Goal: Information Seeking & Learning: Learn about a topic

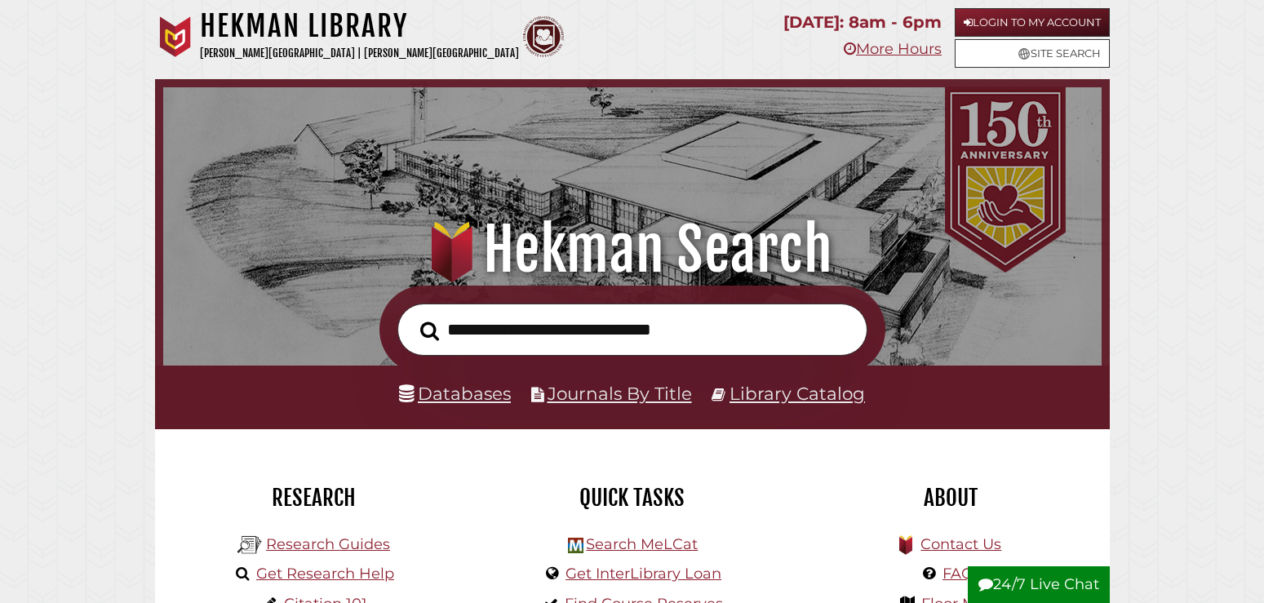
scroll to position [310, 930]
click at [448, 400] on link "Databases" at bounding box center [455, 393] width 112 height 21
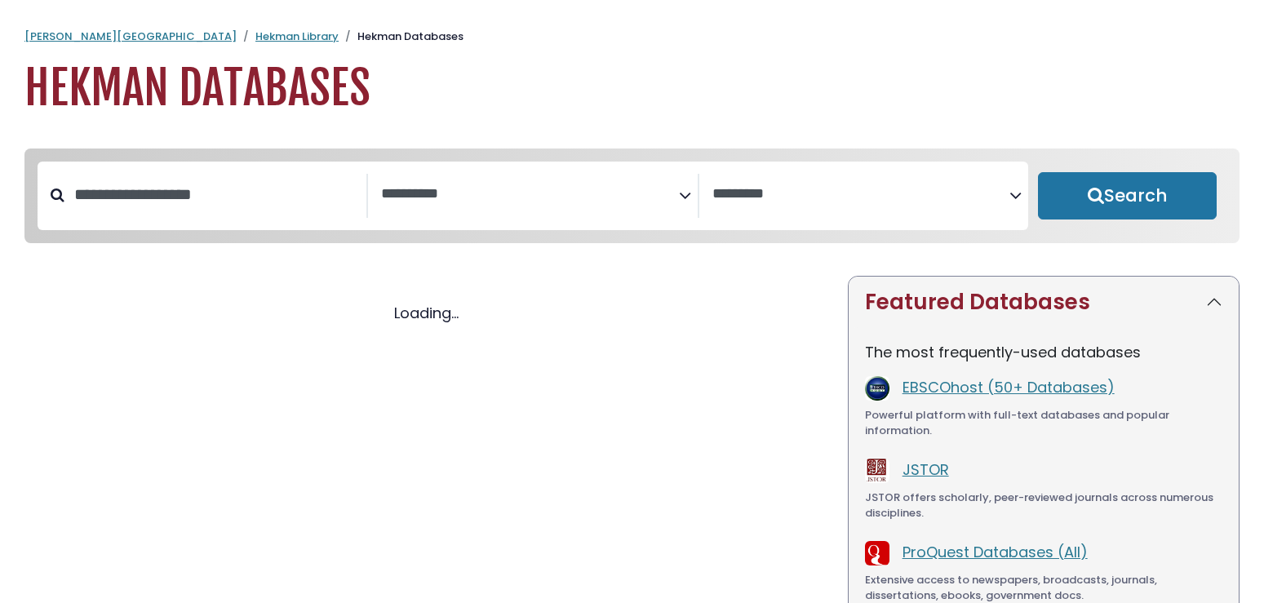
select select "Database Subject Filter"
select select "Database Vendors Filter"
select select "Database Subject Filter"
select select "Database Vendors Filter"
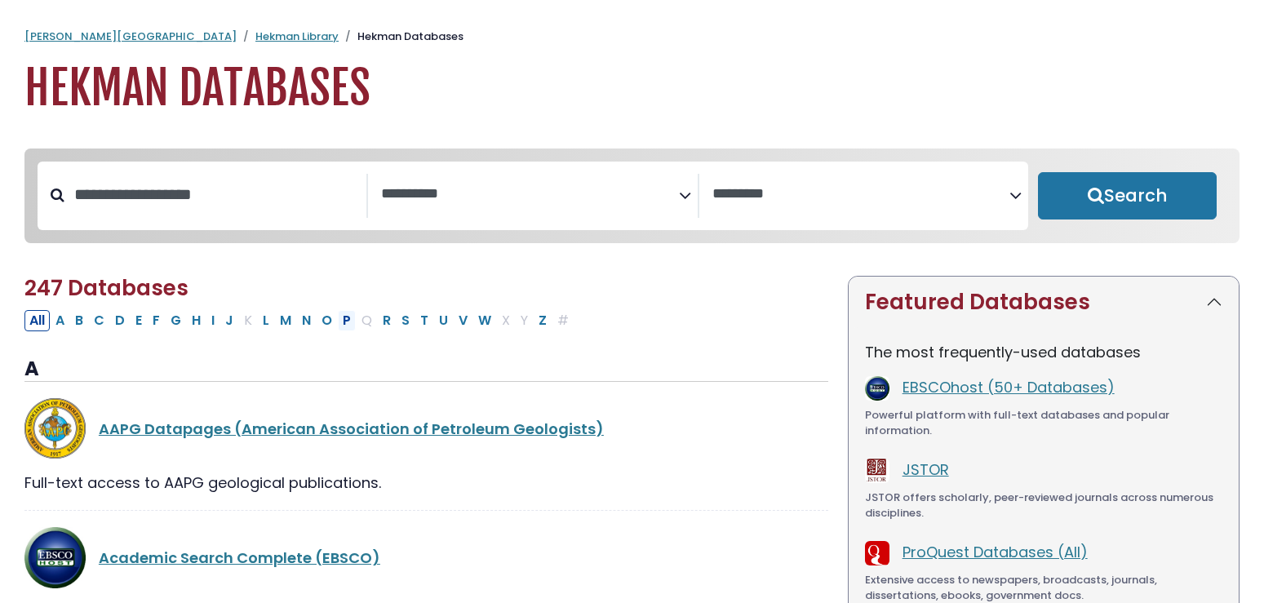
click at [347, 327] on button "P" at bounding box center [347, 320] width 18 height 21
select select "Database Subject Filter"
select select "Database Vendors Filter"
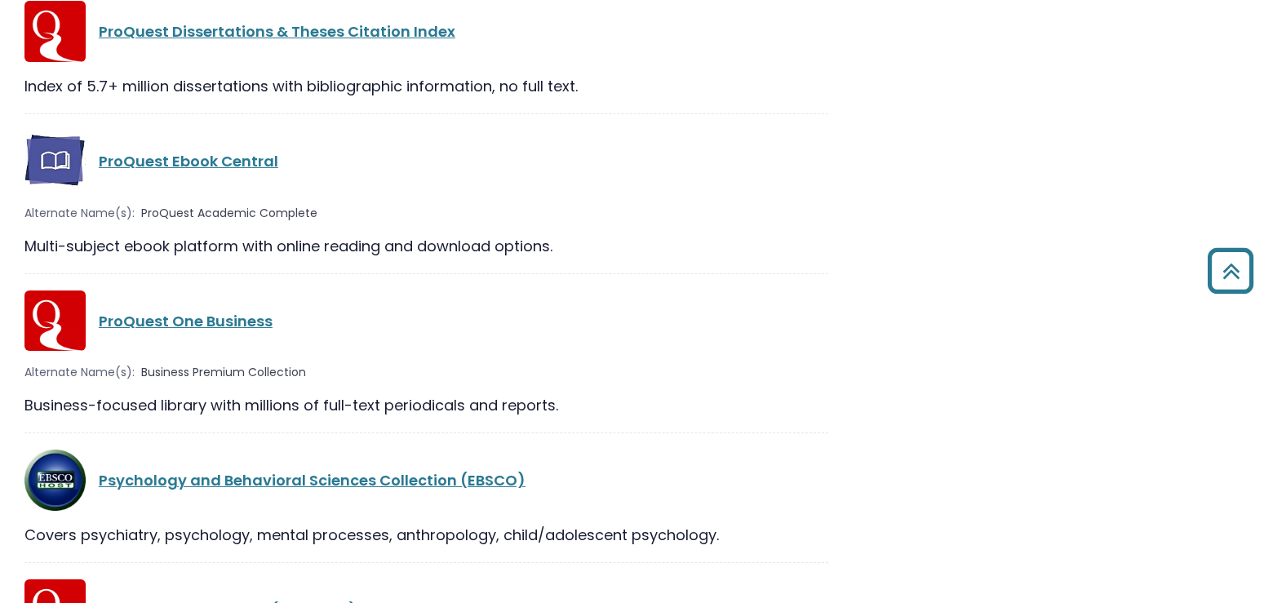
scroll to position [2248, 0]
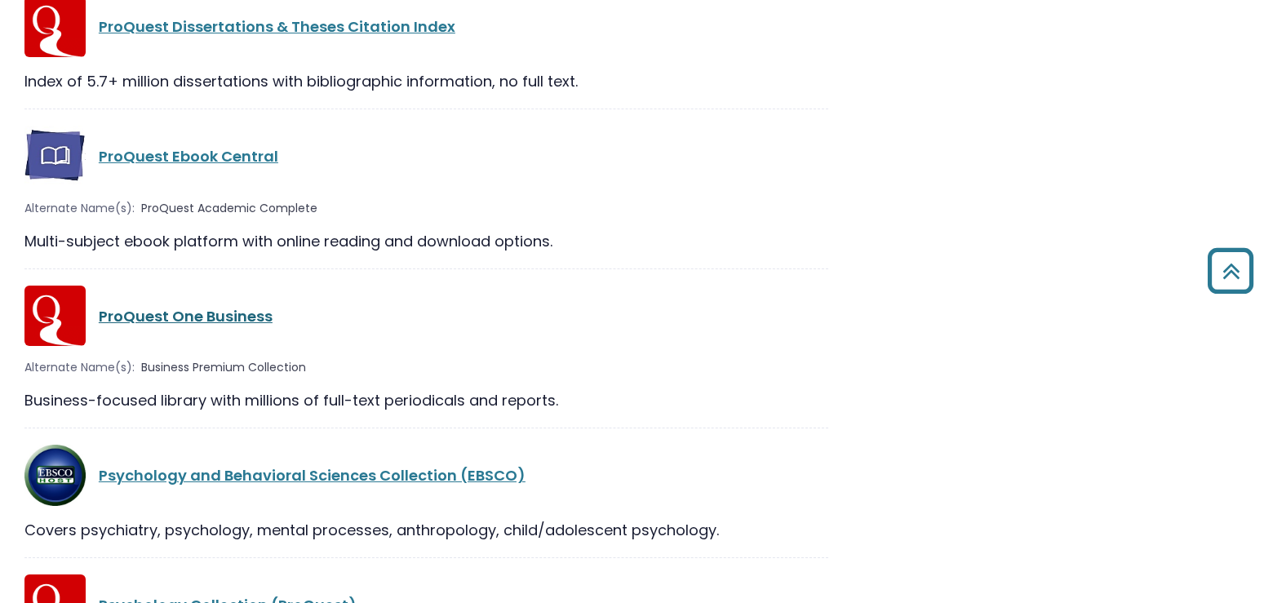
click at [250, 313] on link "ProQuest One Business" at bounding box center [186, 316] width 174 height 20
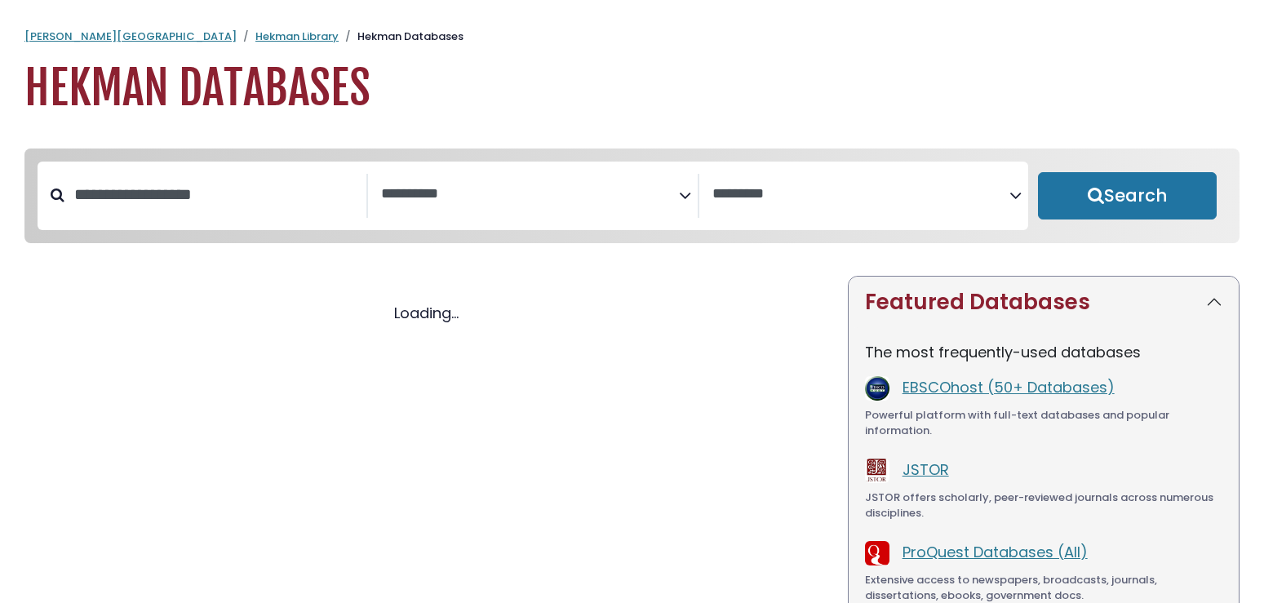
select select "Database Subject Filter"
select select "Database Vendors Filter"
select select "Database Subject Filter"
select select "Database Vendors Filter"
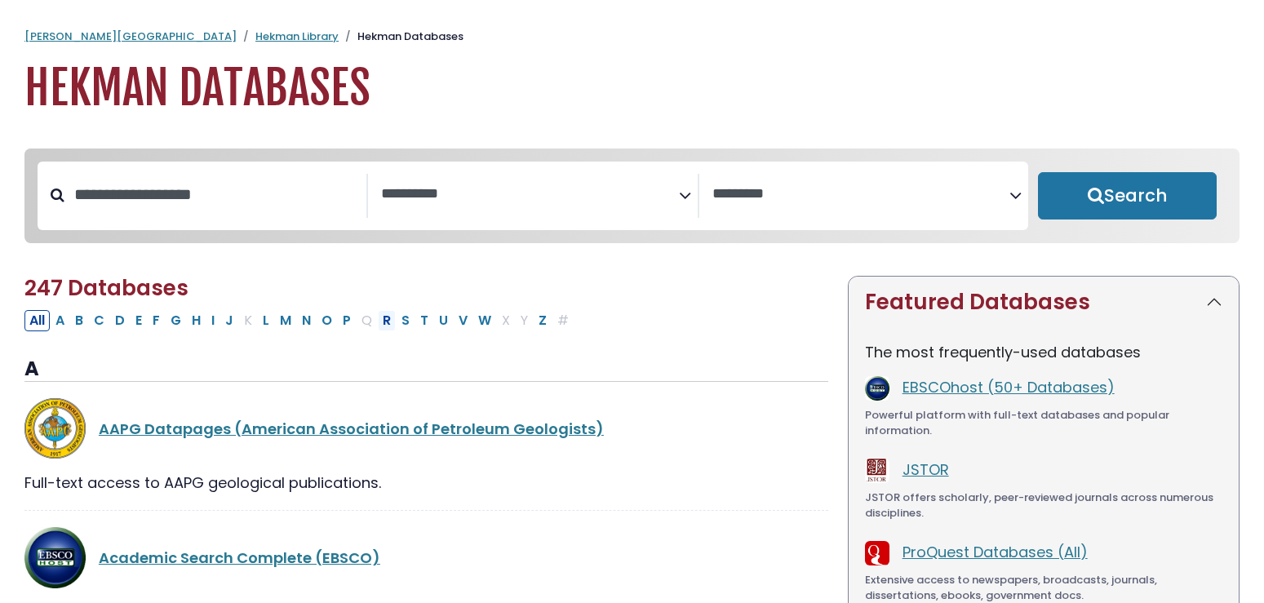
click at [384, 331] on button "R" at bounding box center [387, 320] width 18 height 21
select select "Database Subject Filter"
select select "Database Vendors Filter"
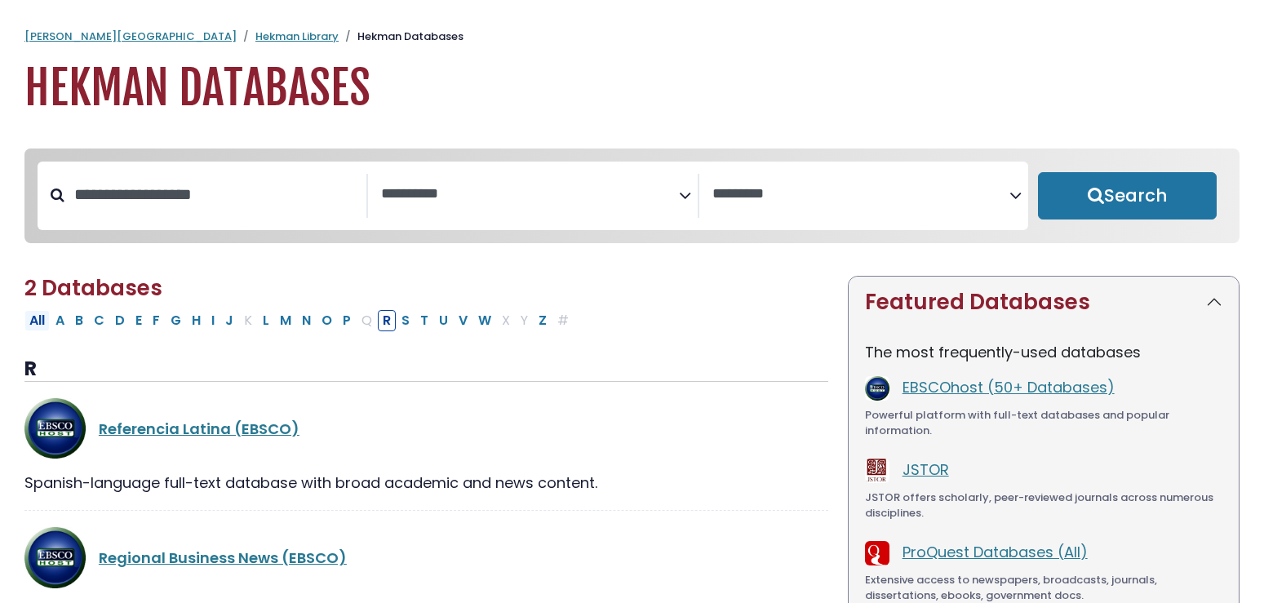
click at [41, 322] on button "All" at bounding box center [36, 320] width 25 height 21
select select "Database Subject Filter"
select select "Database Vendors Filter"
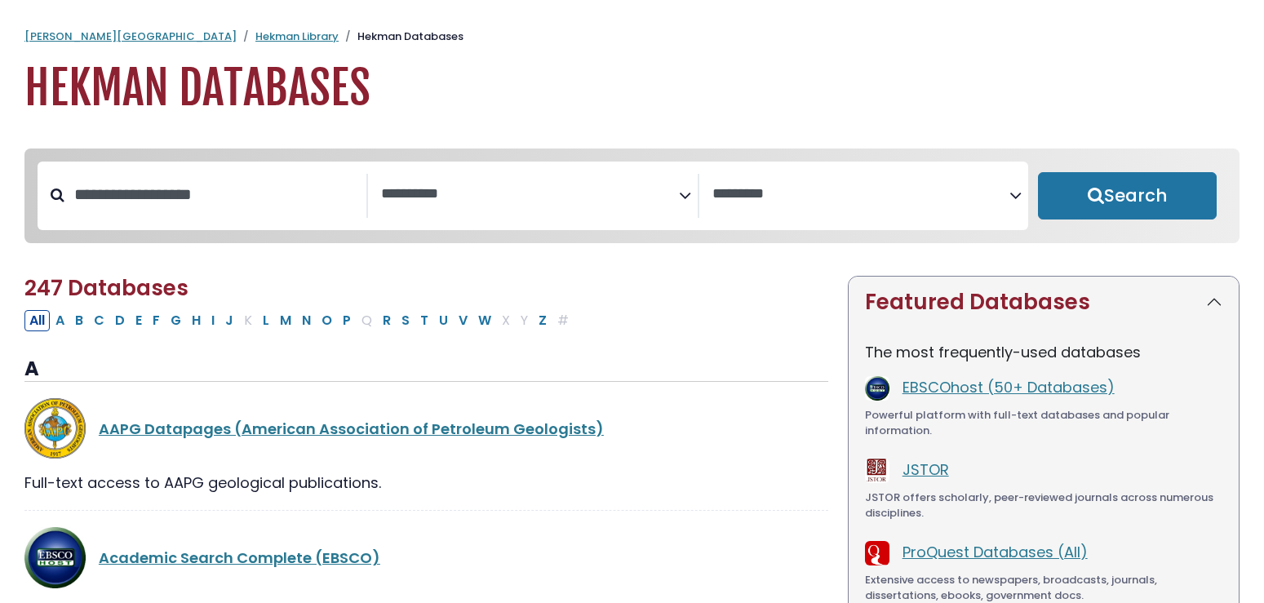
click at [122, 216] on div "Search filters" at bounding box center [215, 195] width 302 height 42
click at [124, 208] on input "Search database by title or keyword" at bounding box center [215, 194] width 302 height 27
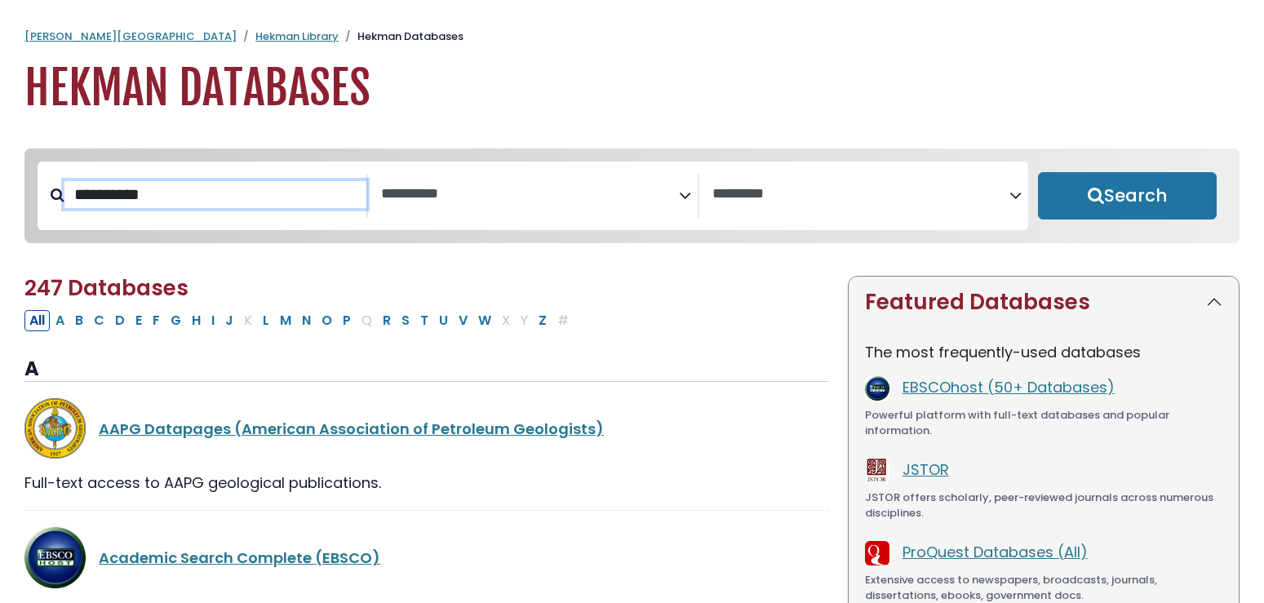
type input "**********"
click at [1038, 172] on button "Search" at bounding box center [1127, 195] width 179 height 47
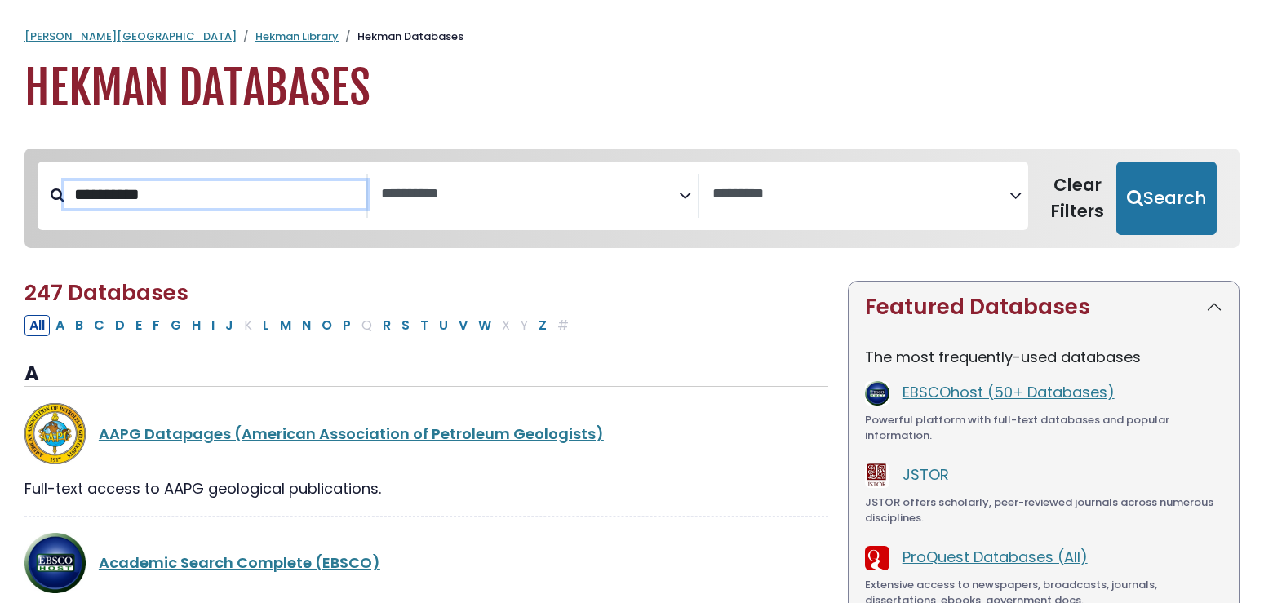
select select "Database Subject Filter"
select select "Database Vendors Filter"
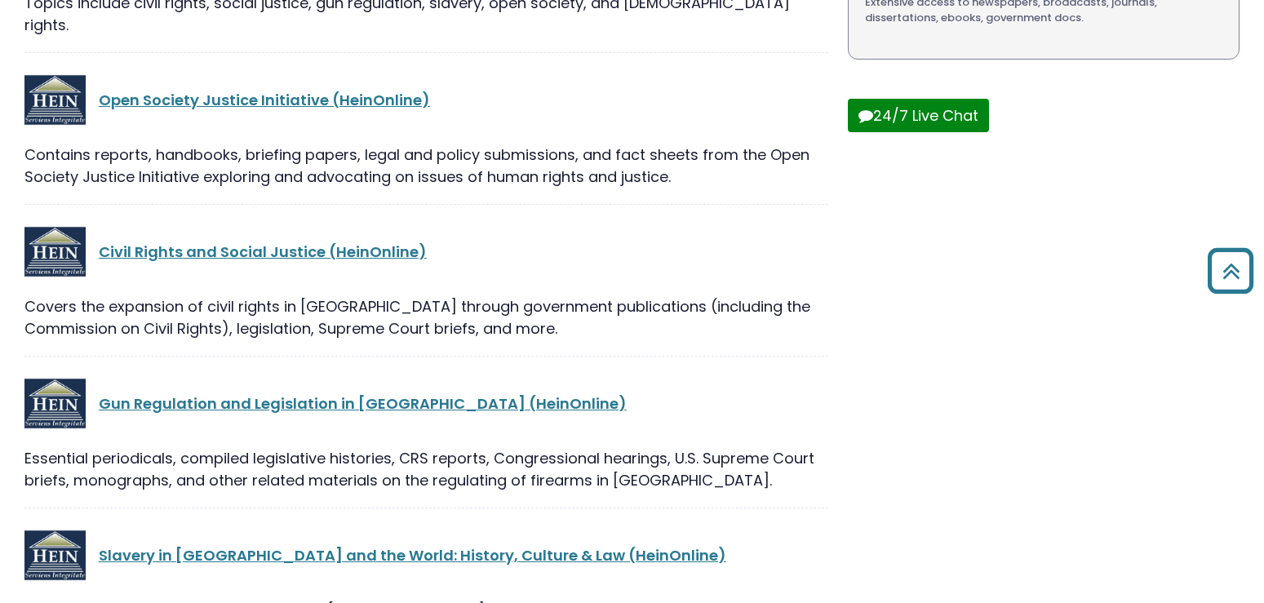
scroll to position [499, 0]
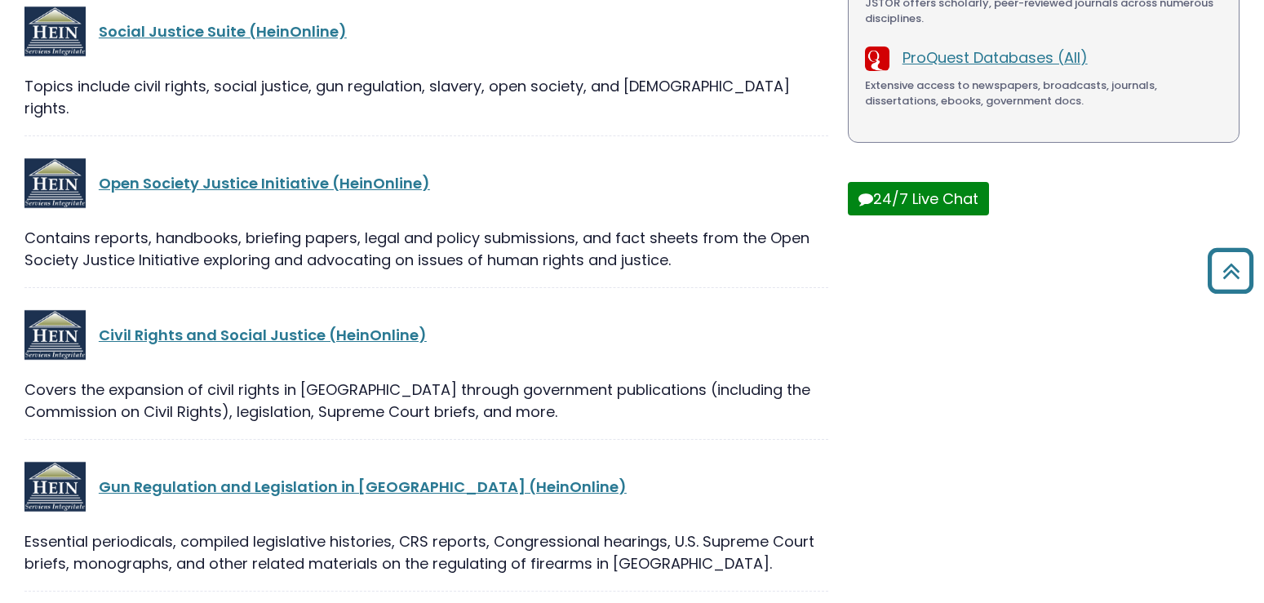
click at [427, 325] on div at bounding box center [433, 335] width 13 height 20
drag, startPoint x: 97, startPoint y: 288, endPoint x: 425, endPoint y: 297, distance: 328.2
click at [425, 304] on div "Civil Rights and Social Justice (HeinOnline)" at bounding box center [426, 334] width 804 height 61
copy div "Civil Rights and Social Justice (HeinOnline)"
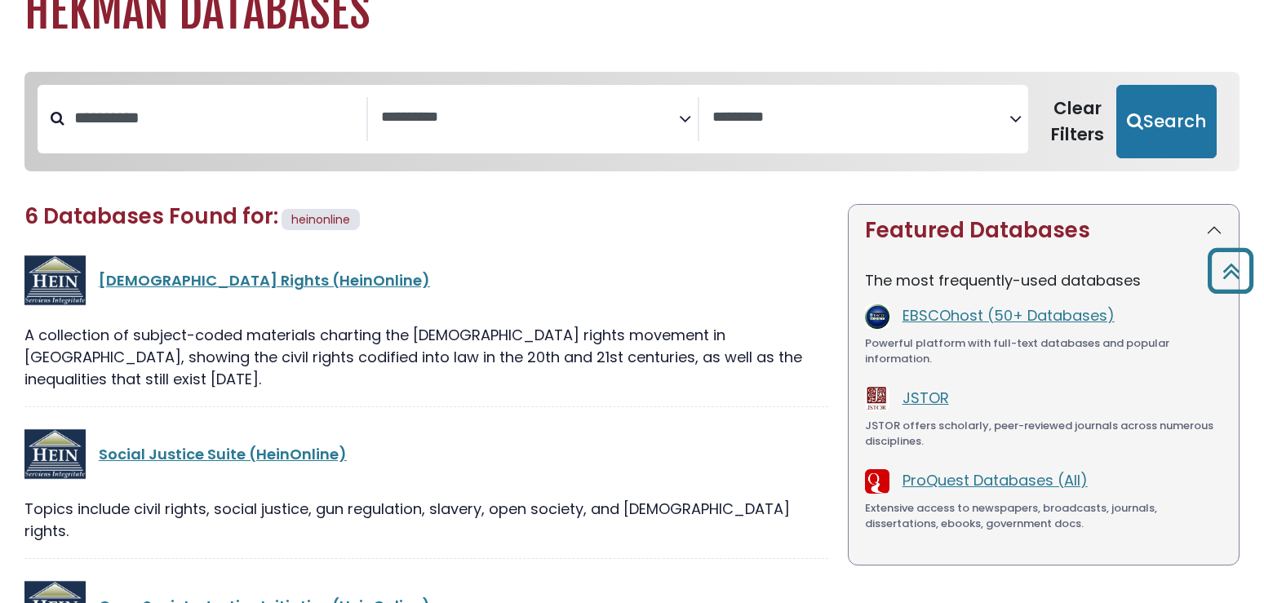
scroll to position [0, 0]
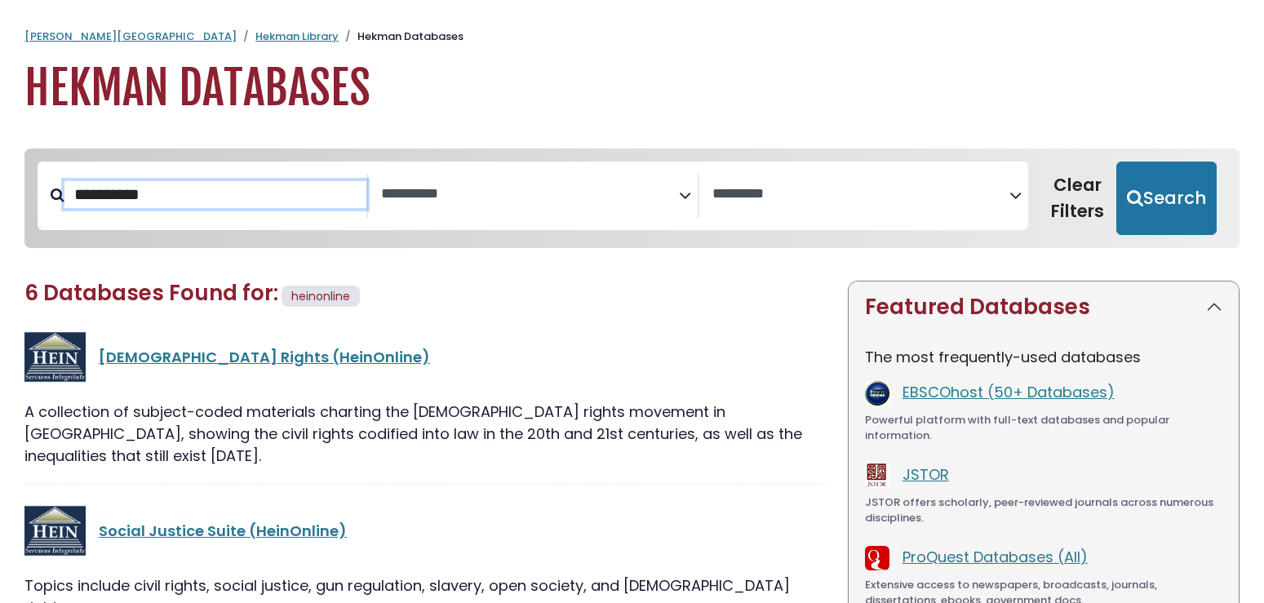
drag, startPoint x: 188, startPoint y: 195, endPoint x: 65, endPoint y: 197, distance: 122.4
click at [65, 197] on input "**********" at bounding box center [215, 194] width 302 height 27
type input "***"
click at [1116, 162] on button "Search" at bounding box center [1166, 198] width 100 height 73
select select "Database Subject Filter"
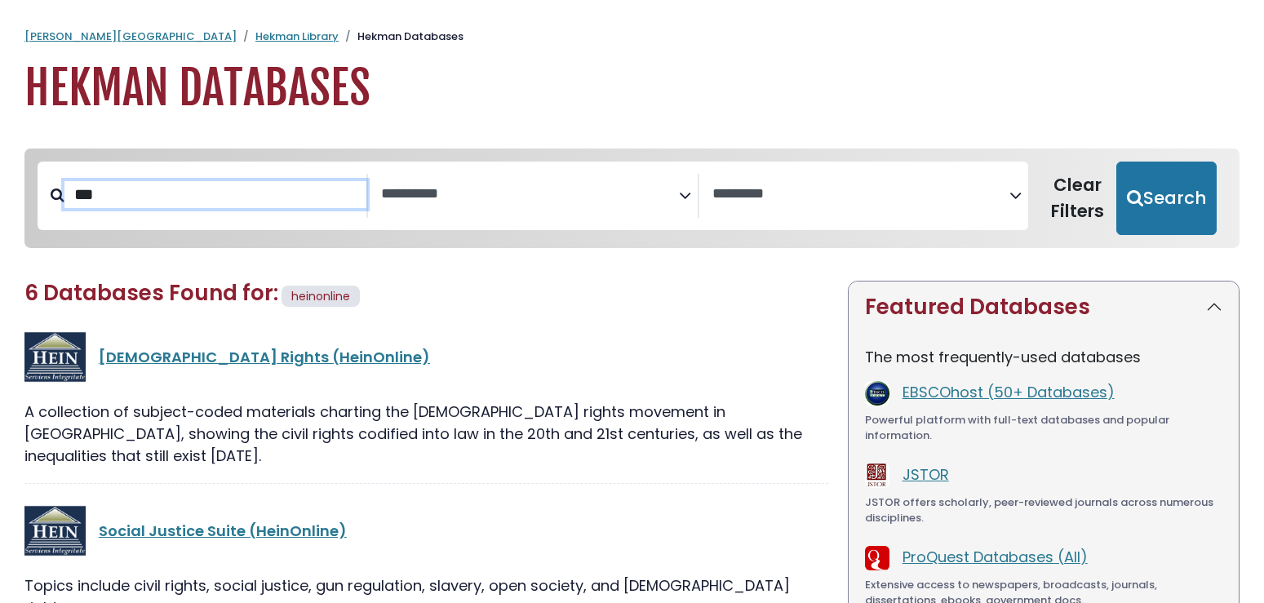
select select "Database Vendors Filter"
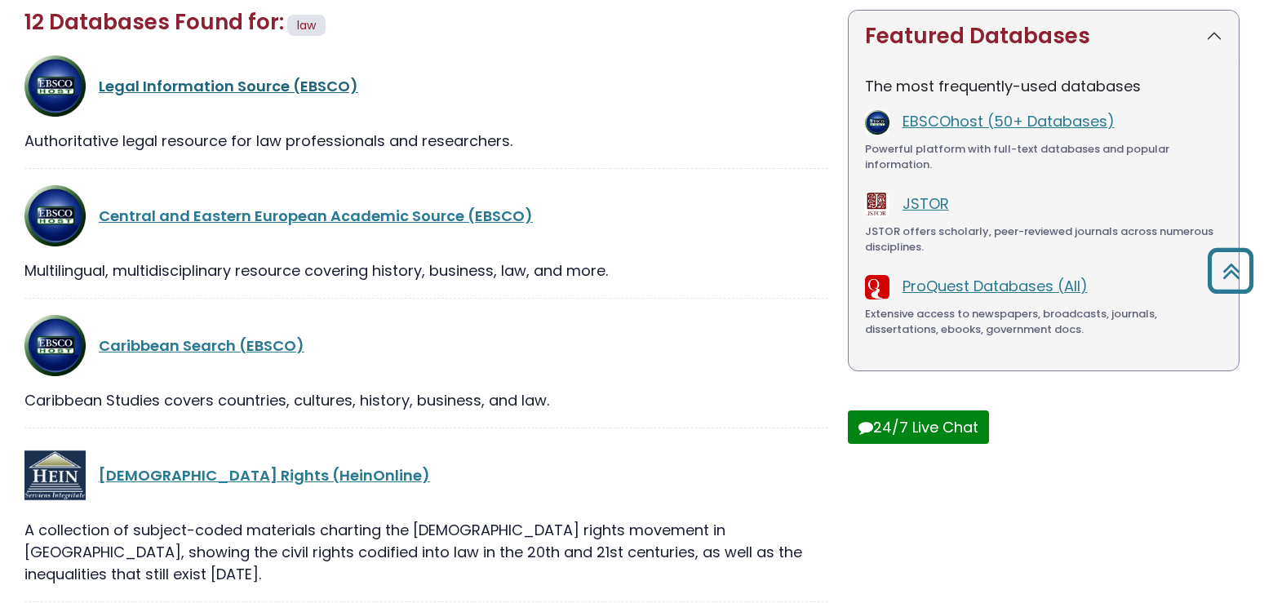
scroll to position [249, 0]
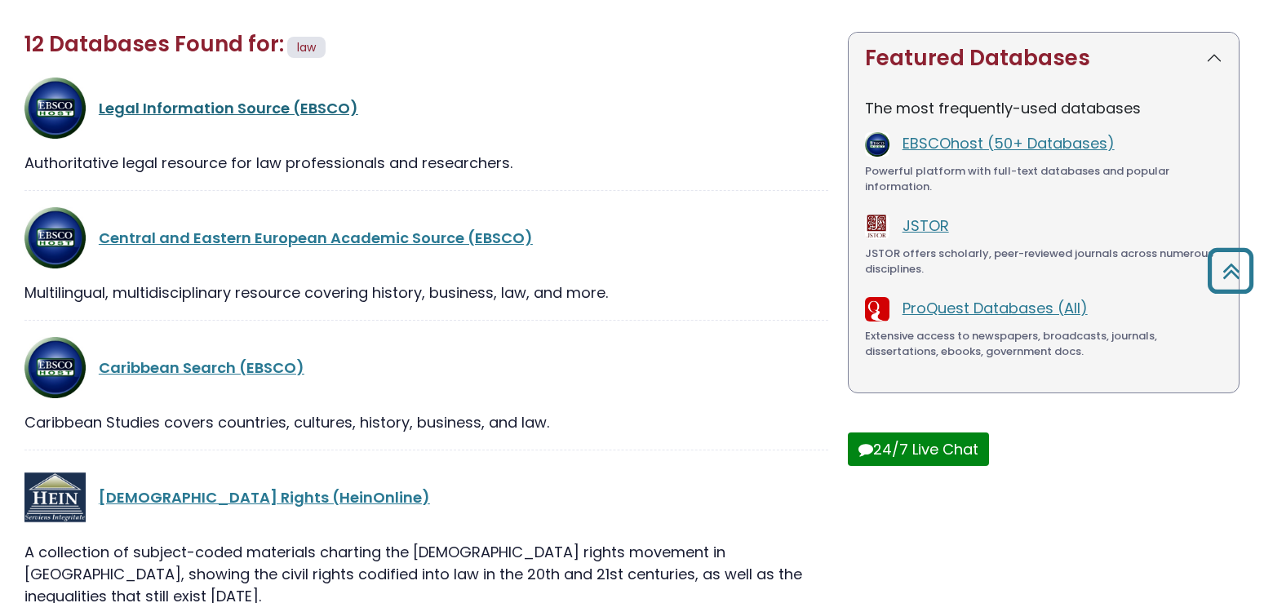
click at [205, 114] on link "Legal Information Source (EBSCO)" at bounding box center [229, 108] width 260 height 20
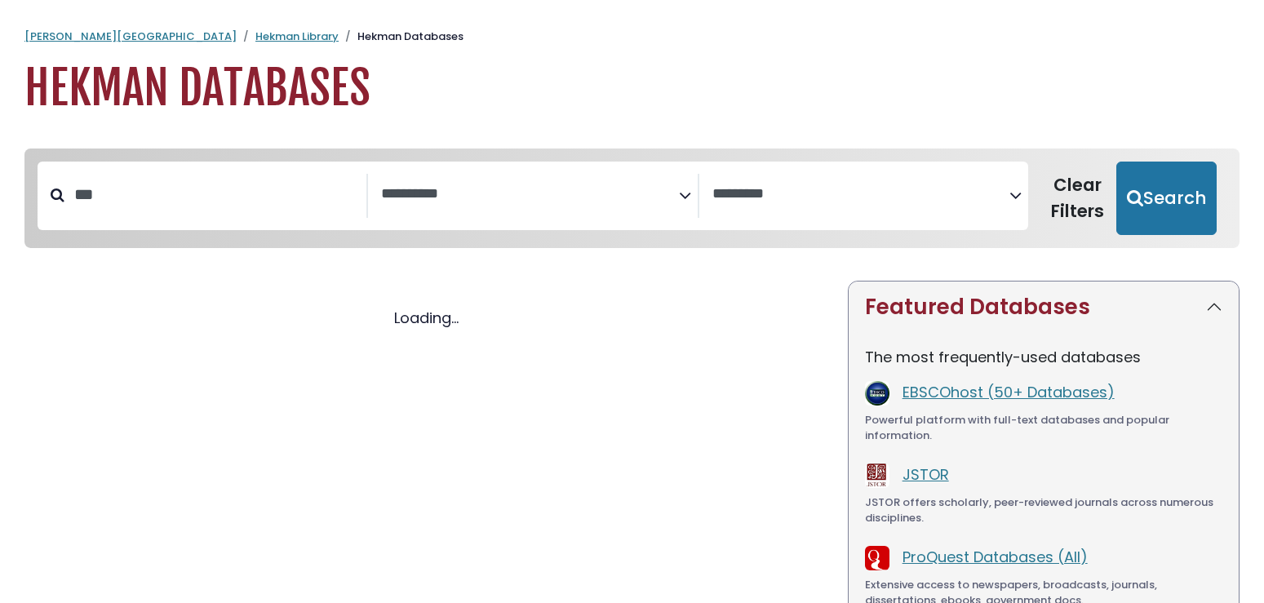
select select "Database Subject Filter"
select select "Database Vendors Filter"
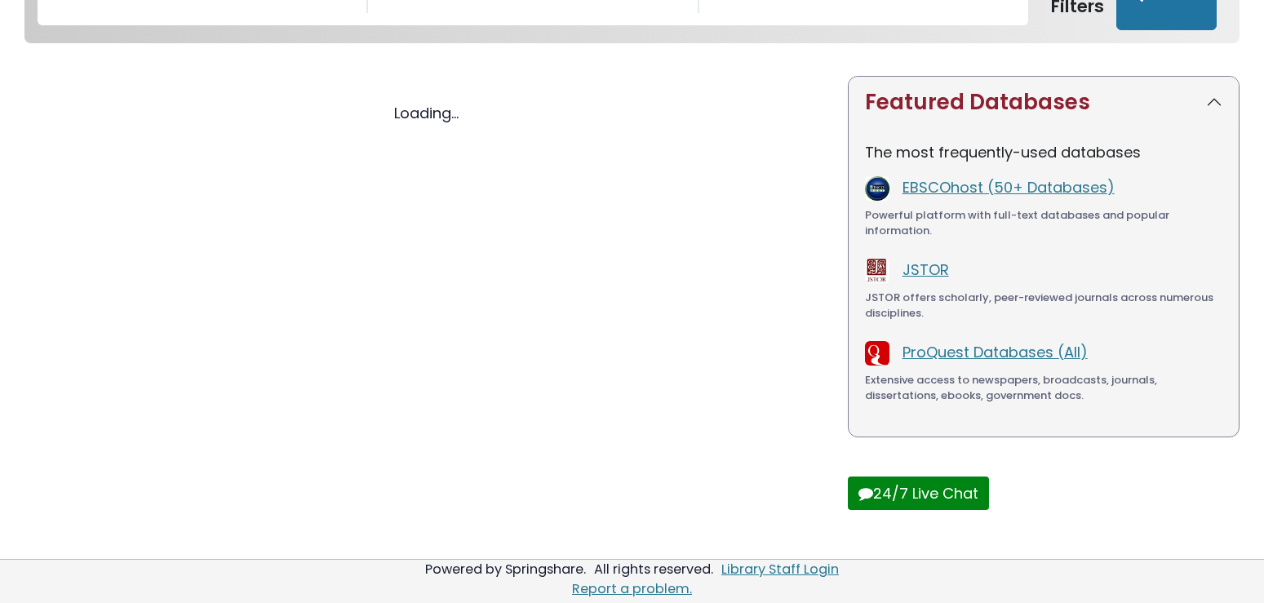
select select "Database Subject Filter"
select select "Database Vendors Filter"
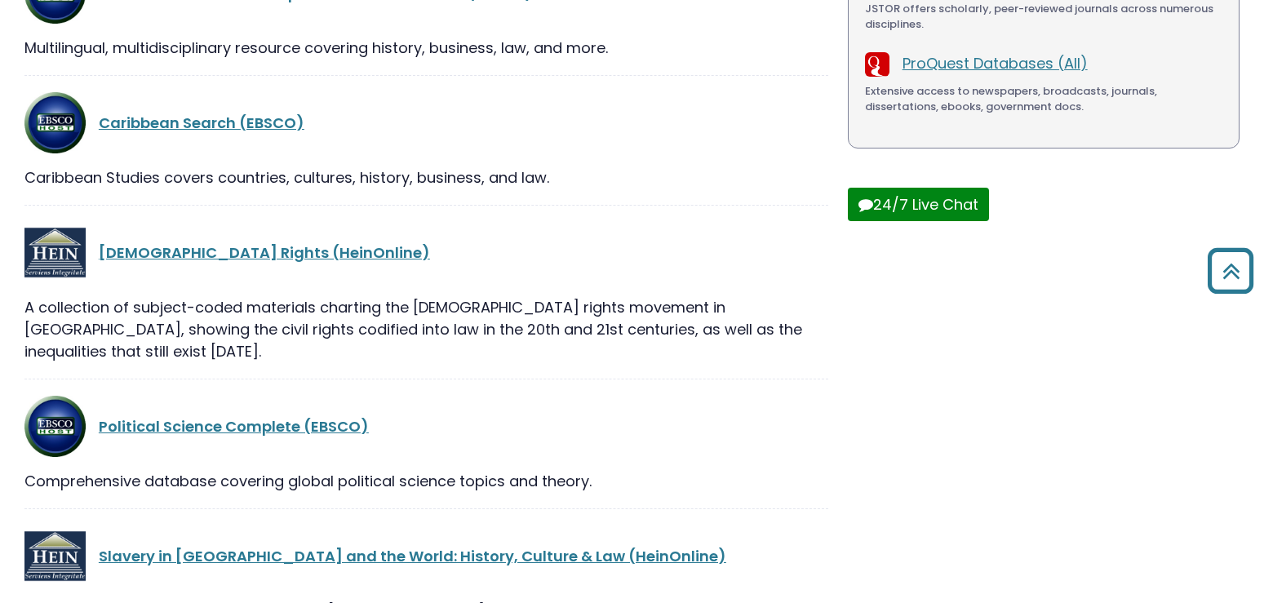
scroll to position [538, 0]
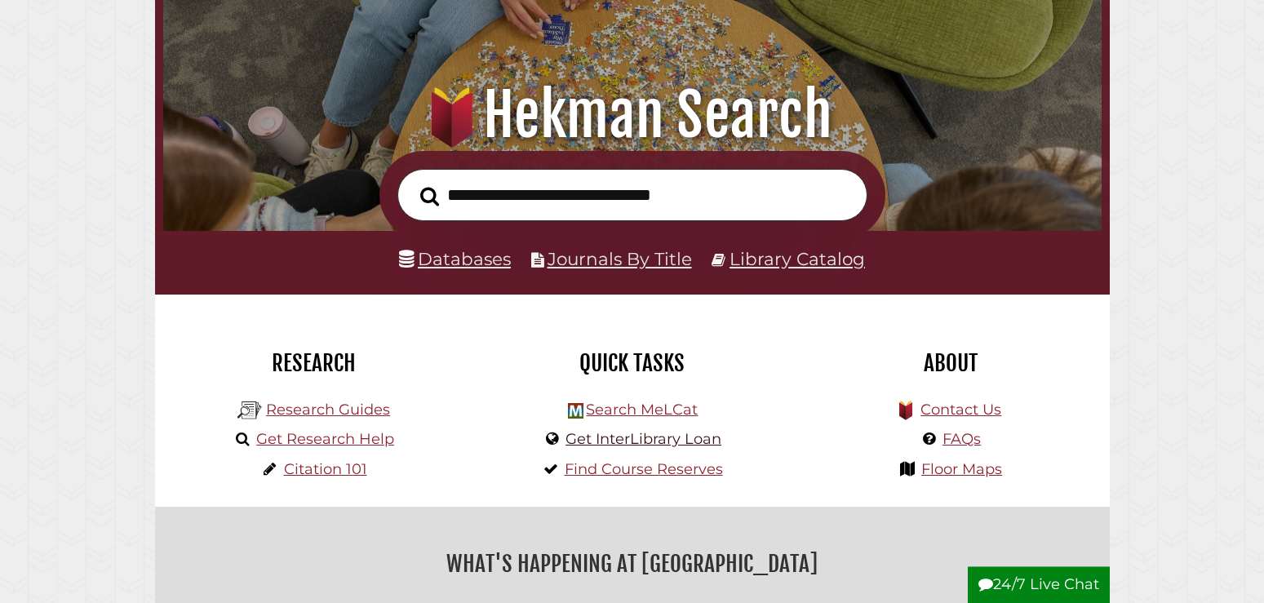
scroll to position [166, 0]
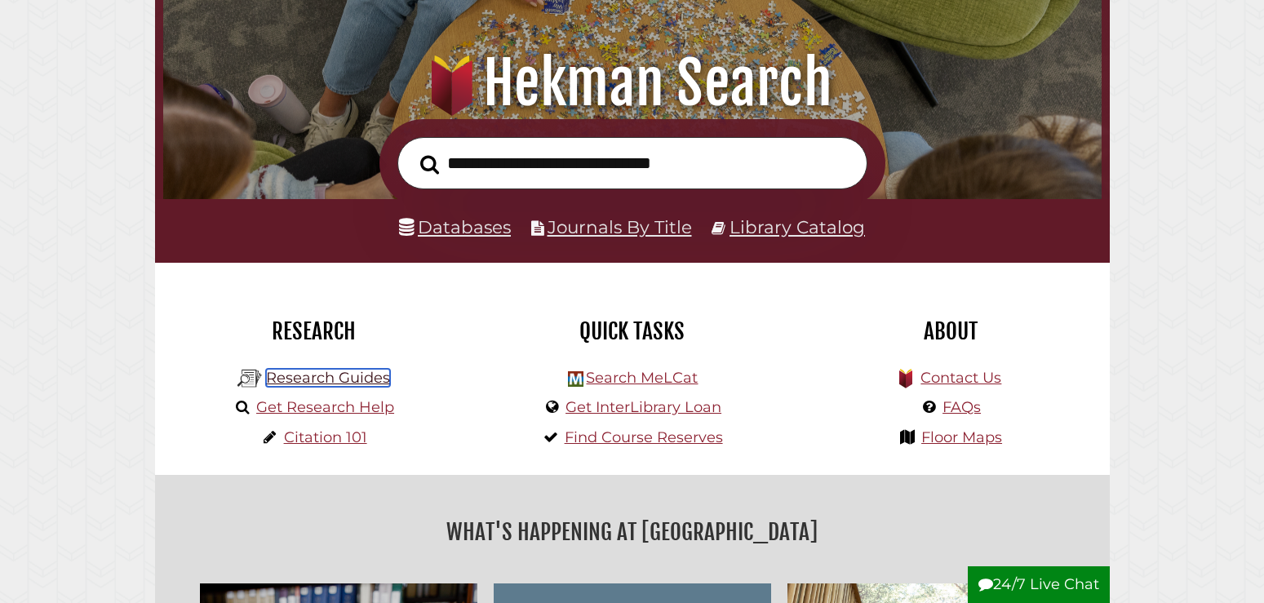
click at [337, 372] on link "Research Guides" at bounding box center [328, 378] width 124 height 18
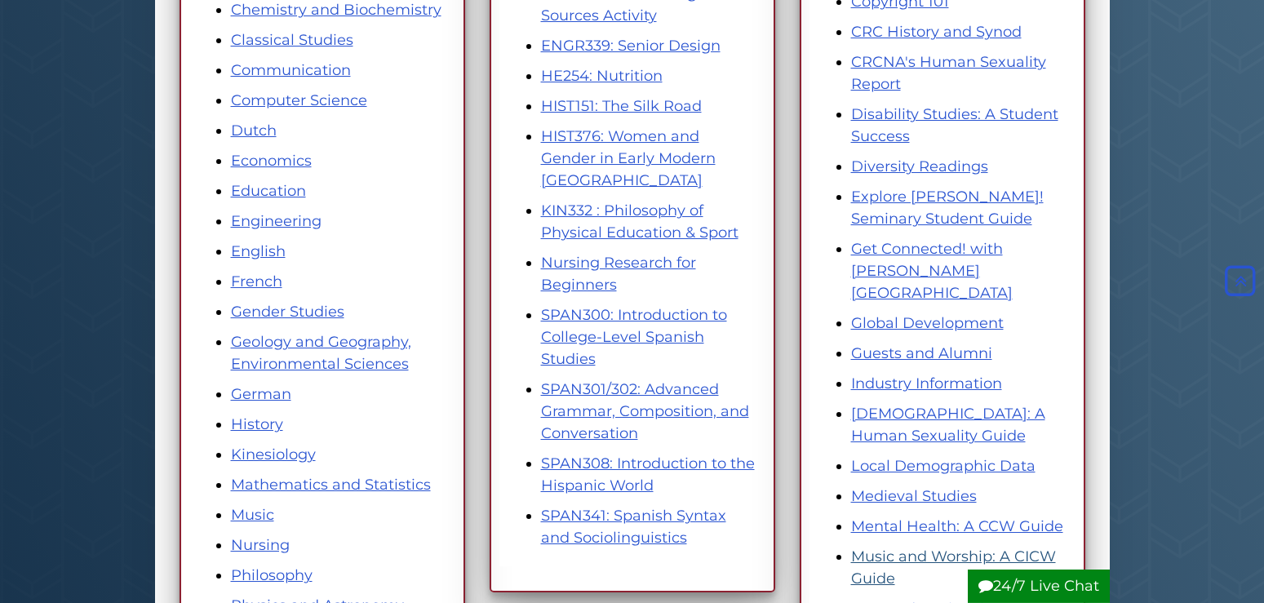
scroll to position [499, 0]
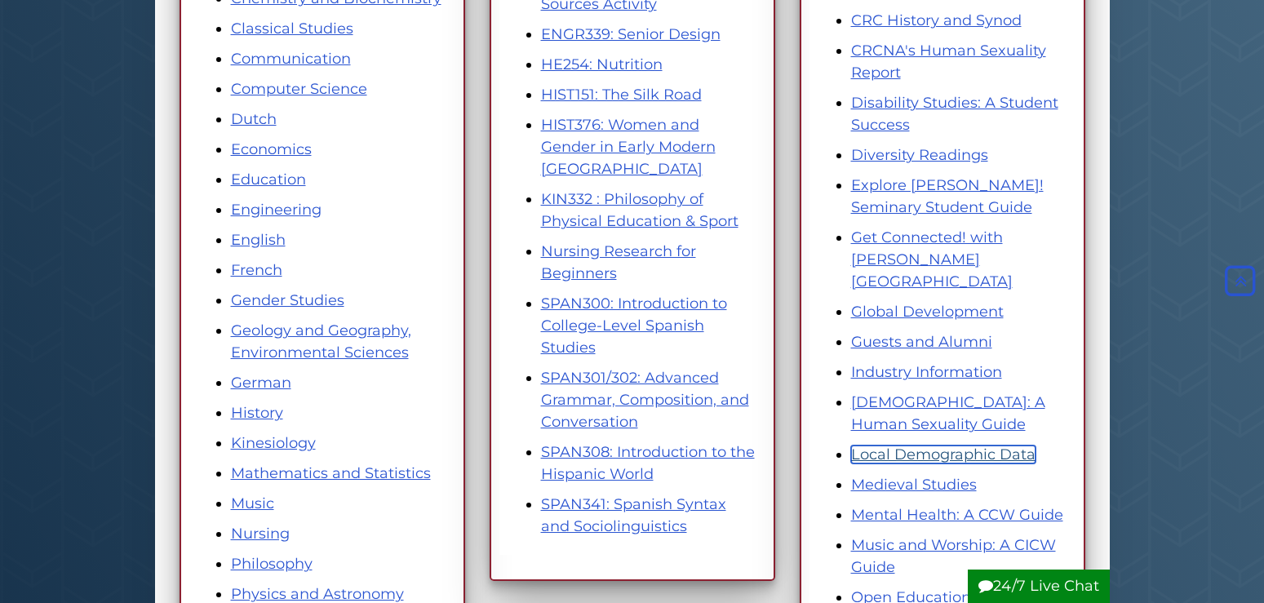
click at [880, 446] on link "Local Demographic Data" at bounding box center [943, 455] width 184 height 18
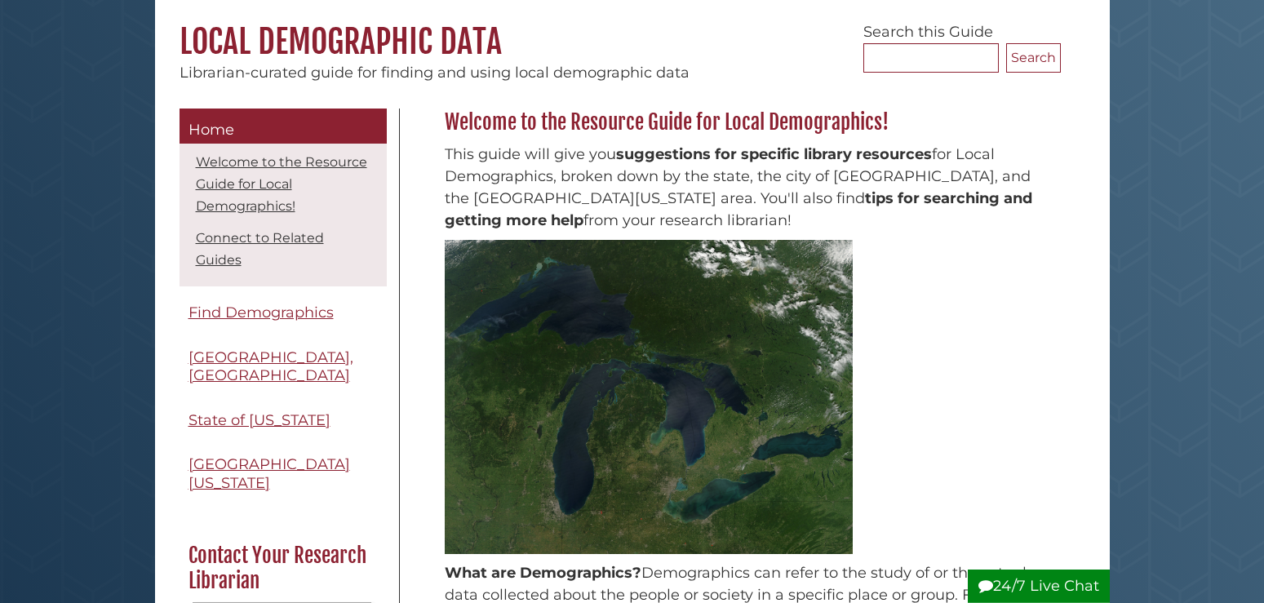
scroll to position [166, 0]
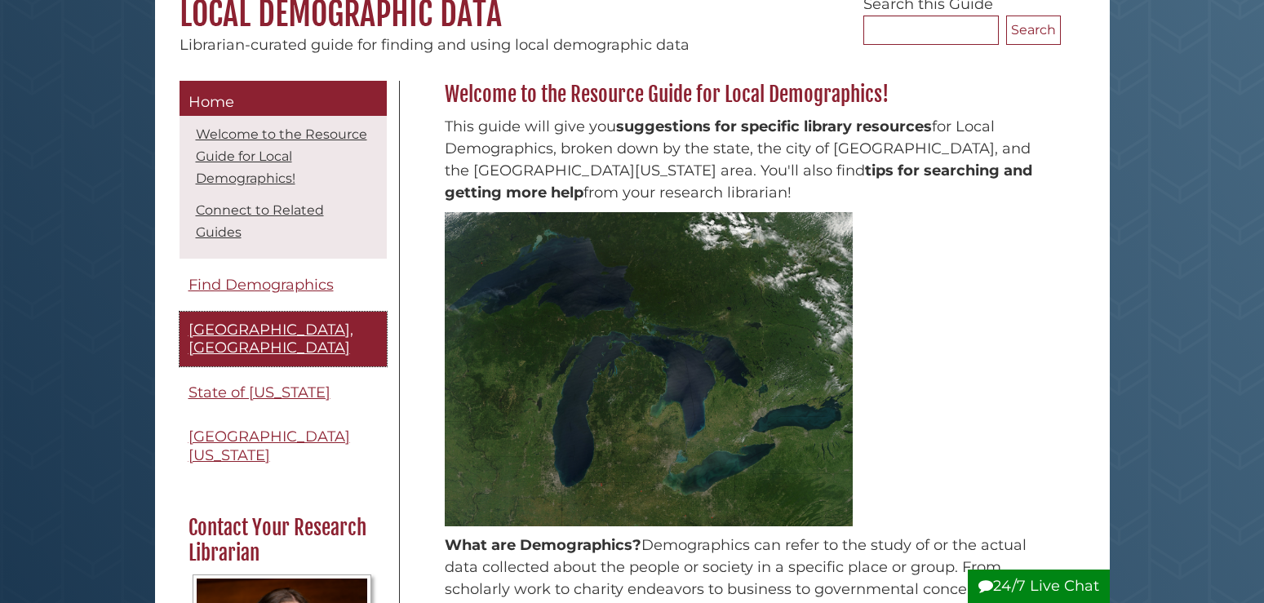
click at [272, 322] on span "[GEOGRAPHIC_DATA], [GEOGRAPHIC_DATA]" at bounding box center [271, 339] width 165 height 37
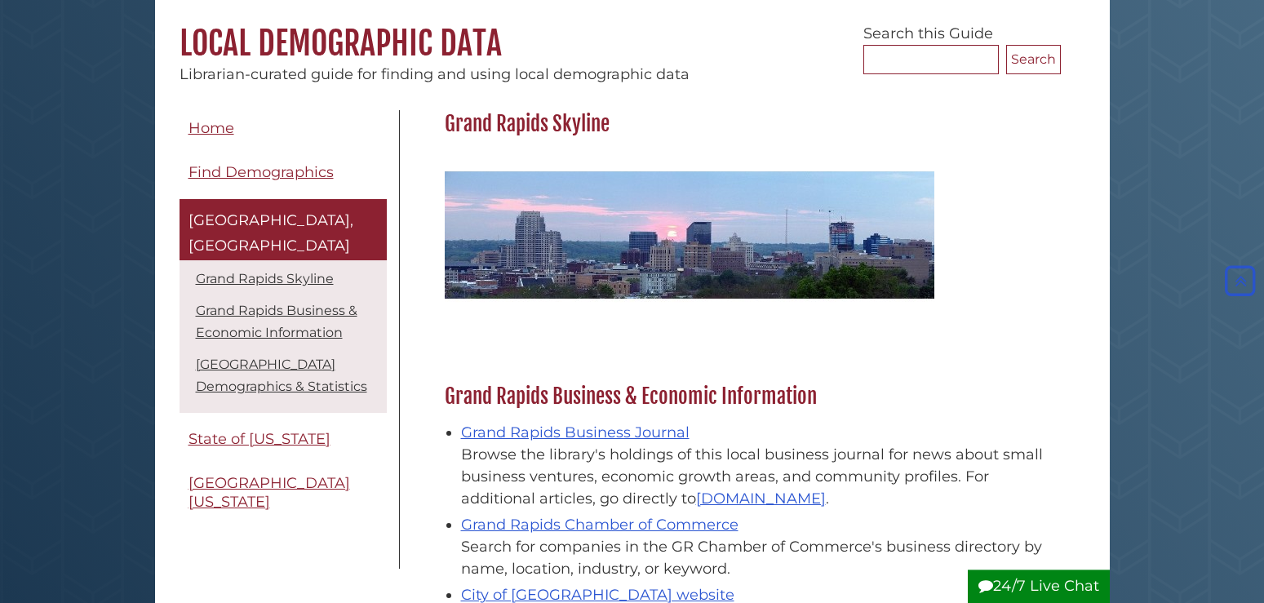
scroll to position [83, 0]
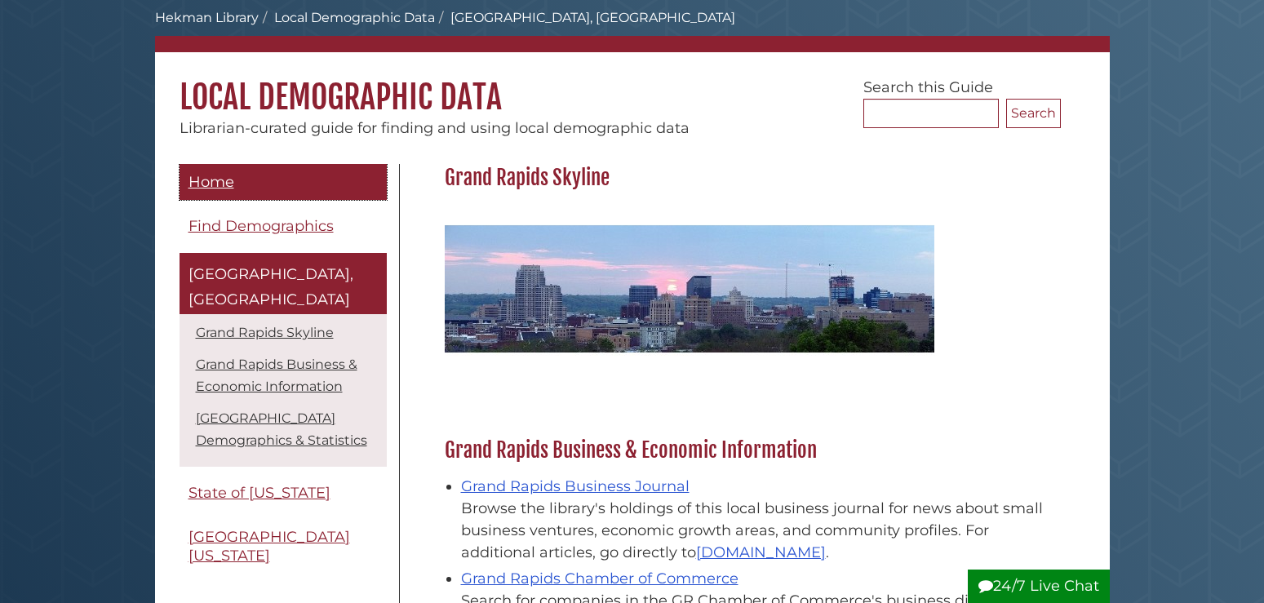
click at [203, 172] on link "Home" at bounding box center [283, 182] width 207 height 37
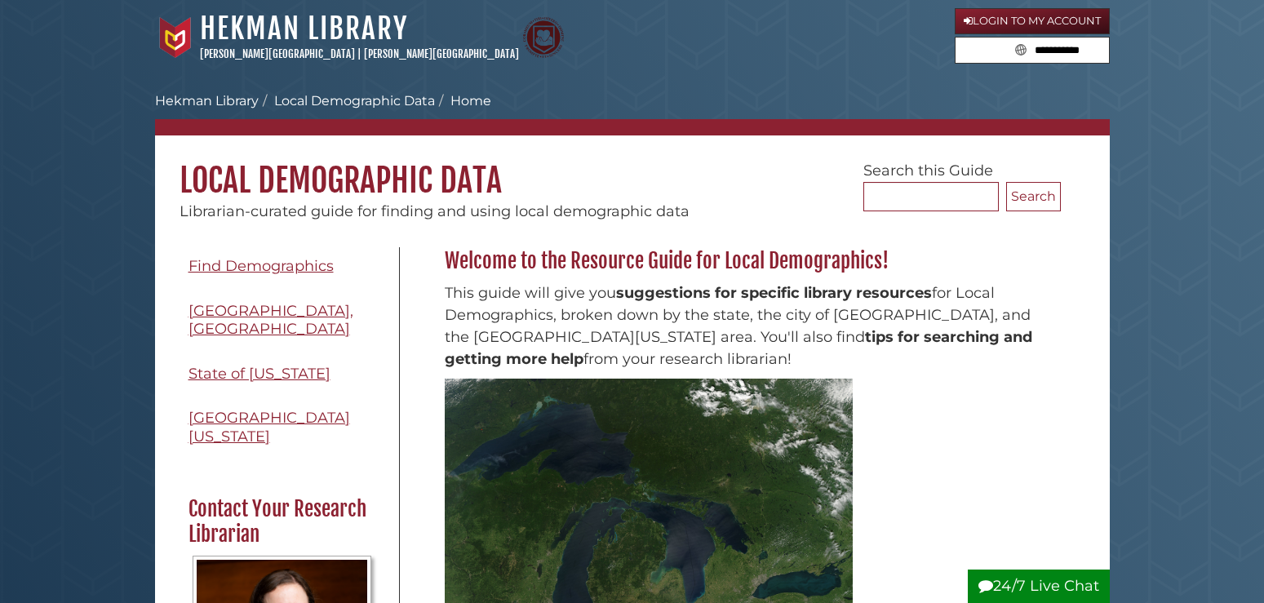
scroll to position [215, 0]
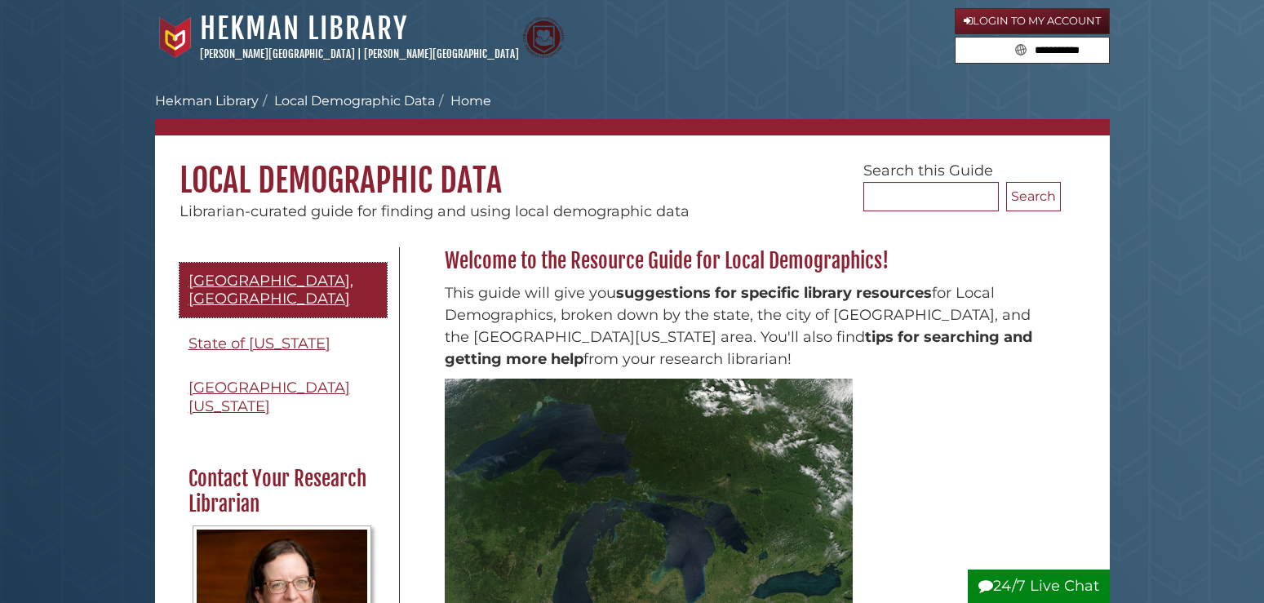
click at [295, 277] on span "Grand Rapids, MI" at bounding box center [271, 290] width 165 height 37
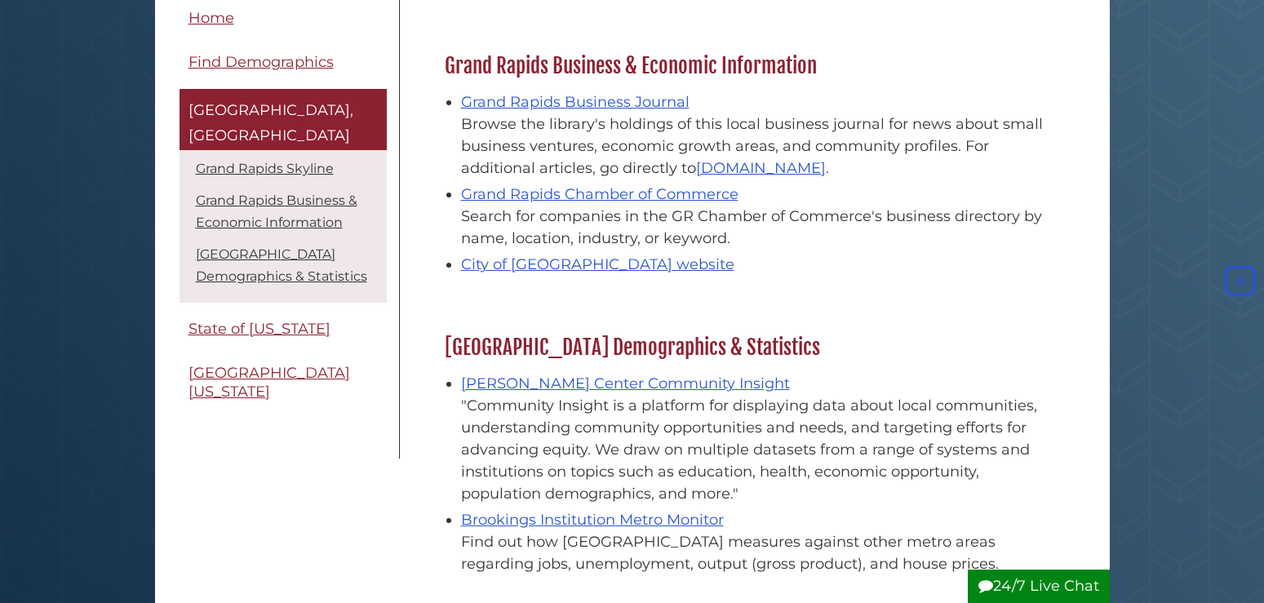
scroll to position [499, 0]
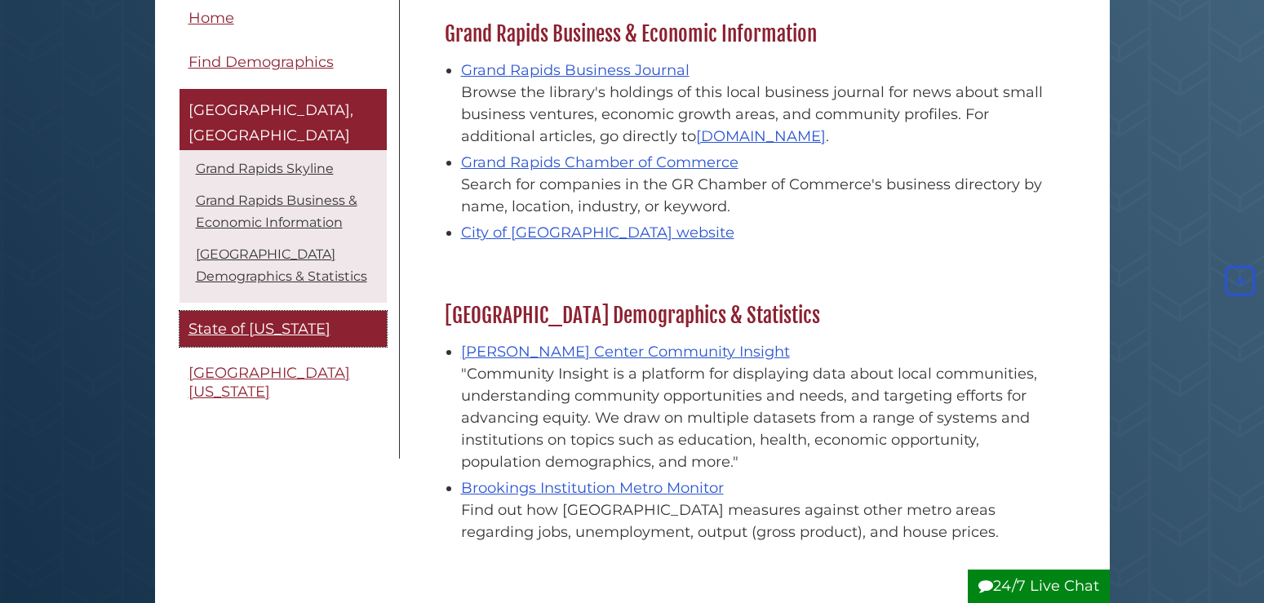
click at [275, 320] on span "State of [US_STATE]" at bounding box center [260, 329] width 142 height 18
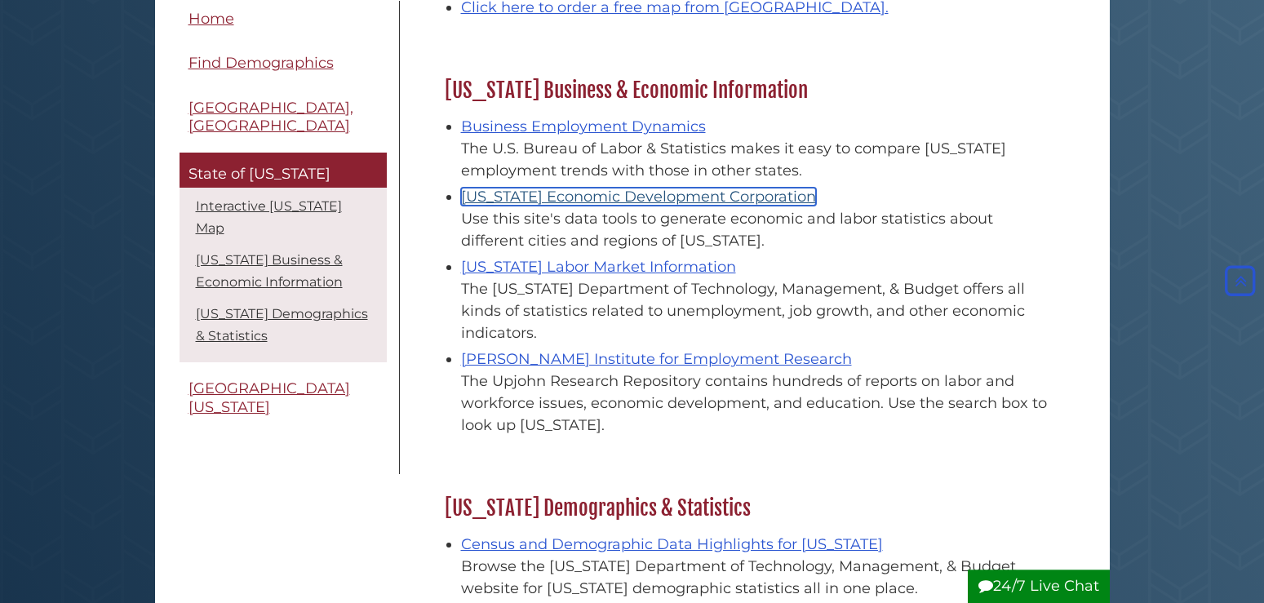
scroll to position [666, 0]
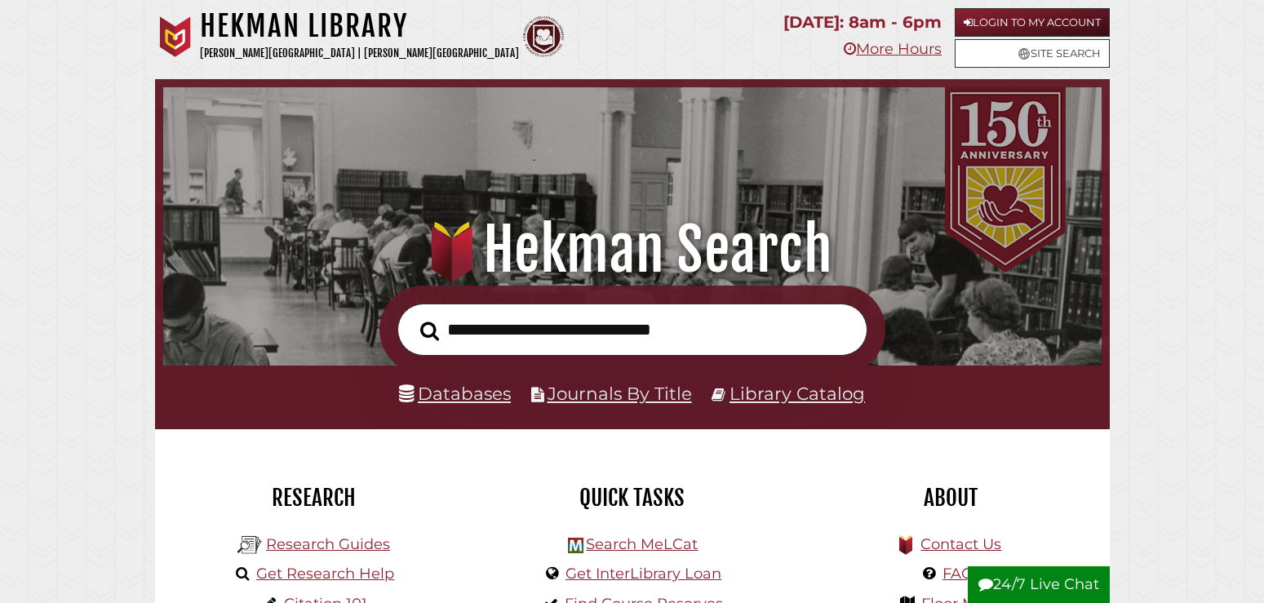
scroll to position [310, 930]
click at [793, 388] on link "Library Catalog" at bounding box center [797, 393] width 135 height 21
